Goal: Transaction & Acquisition: Subscribe to service/newsletter

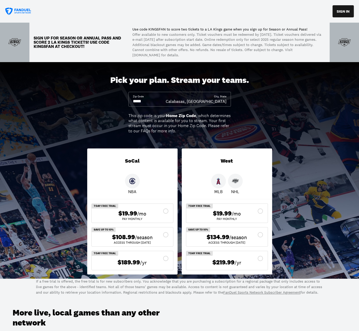
click at [159, 102] on input at bounding box center [149, 101] width 33 height 6
drag, startPoint x: 149, startPoint y: 100, endPoint x: 127, endPoint y: 101, distance: 22.1
click at [127, 101] on div "Pick your plan. Stream your teams. Zip Code City, [GEOGRAPHIC_DATA], [GEOGRAPHI…" at bounding box center [179, 170] width 359 height 216
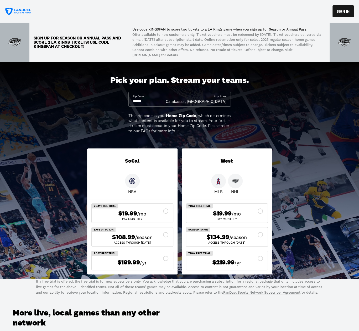
click at [157, 104] on input at bounding box center [149, 101] width 33 height 6
click at [154, 104] on input at bounding box center [149, 101] width 33 height 6
click at [246, 238] on span "/season" at bounding box center [238, 236] width 18 height 7
